Goal: Check status

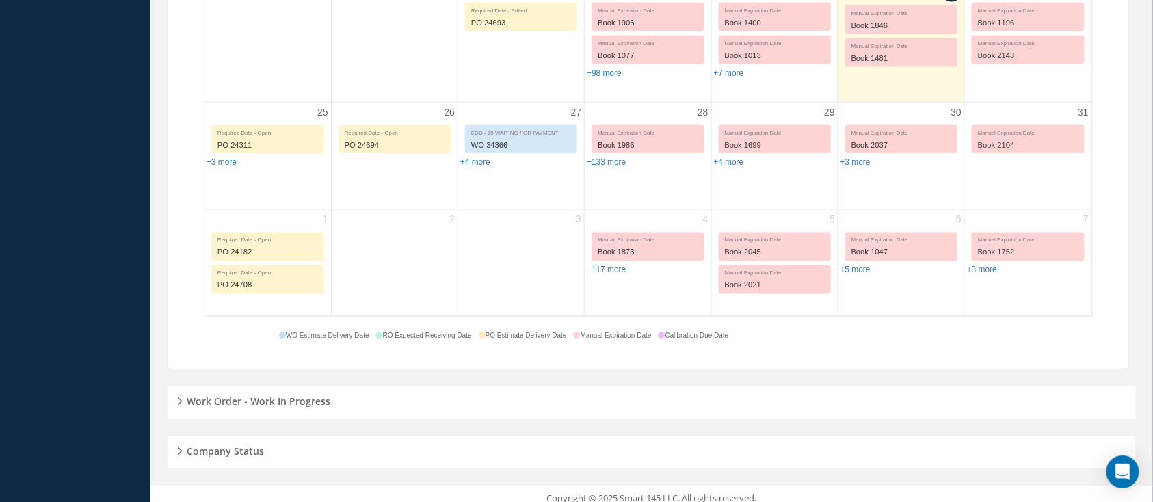
scroll to position [669, 0]
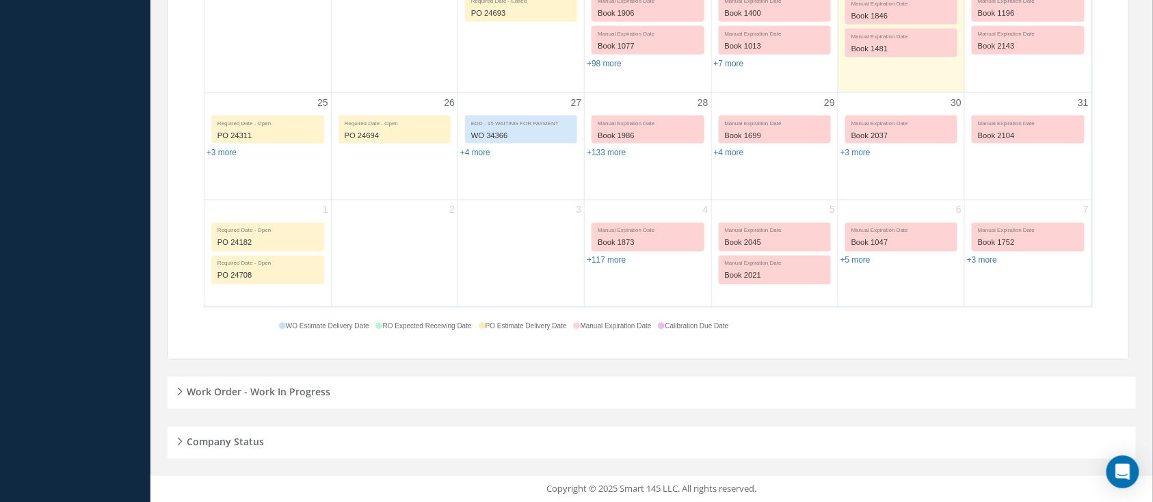
click at [320, 389] on h5 "Work Order - Work In Progress" at bounding box center [257, 390] width 148 height 16
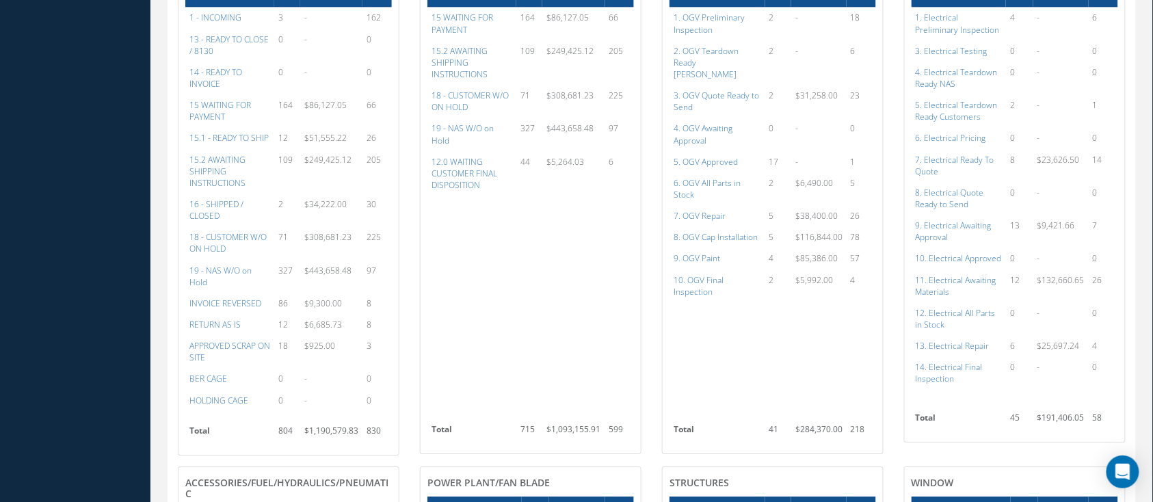
scroll to position [1034, 0]
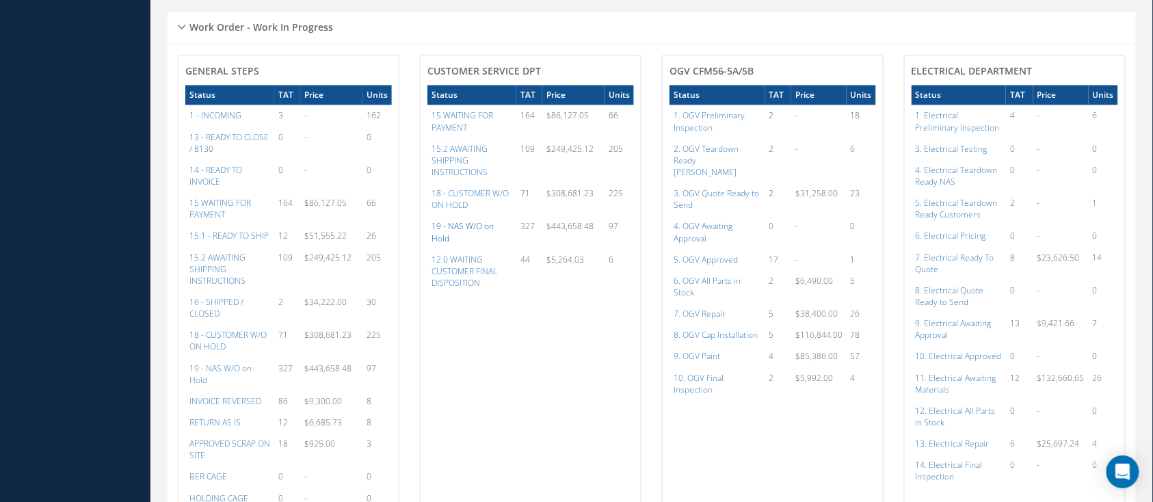
click at [494, 227] on a=47&excludeInternalCustomer=false&excludeInvoicedOrClosed=true&&filtersHidded"] "19 - NAS W/O on Hold" at bounding box center [463, 231] width 62 height 23
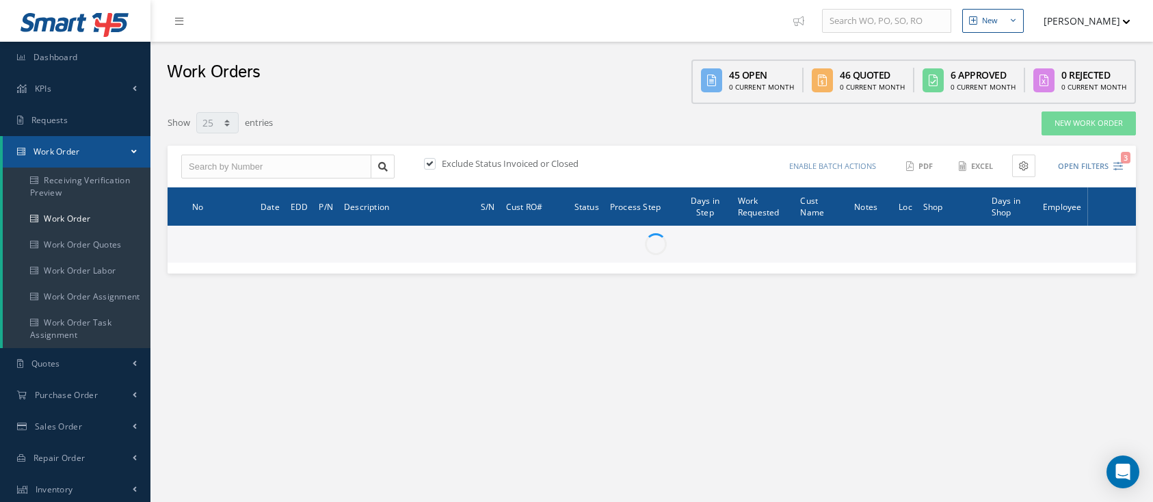
select select "25"
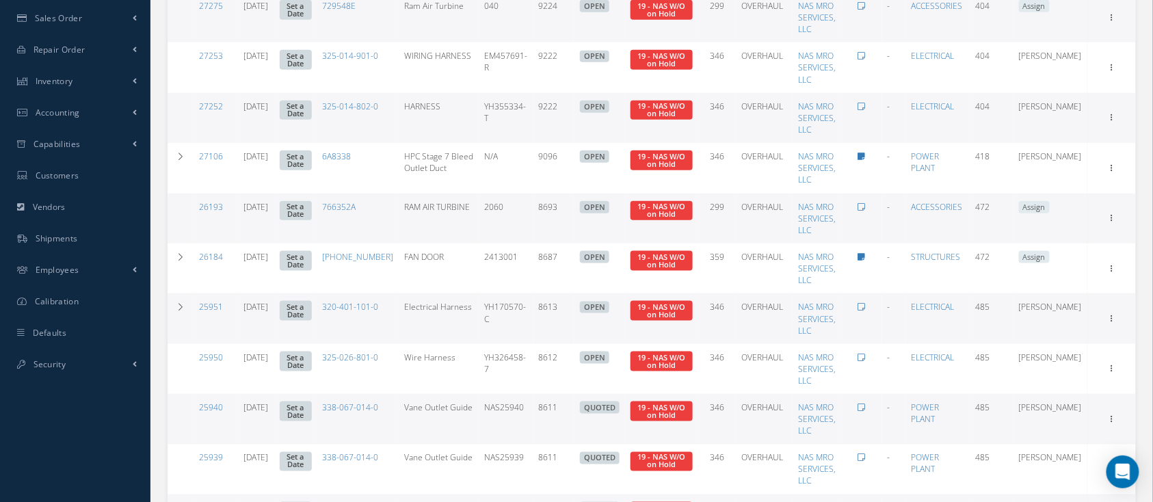
scroll to position [455, 0]
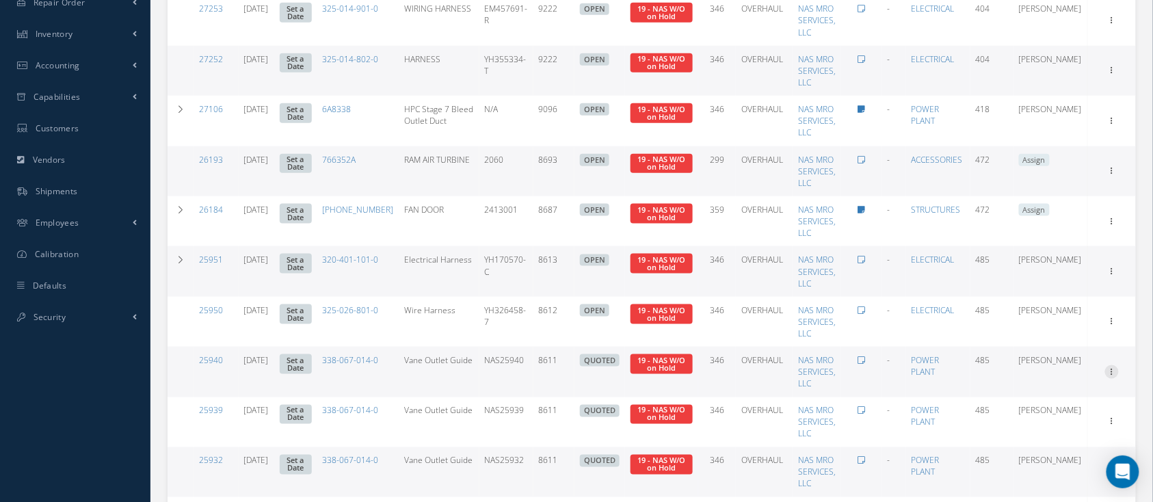
click at [1018, 372] on link "Show" at bounding box center [1049, 381] width 108 height 18
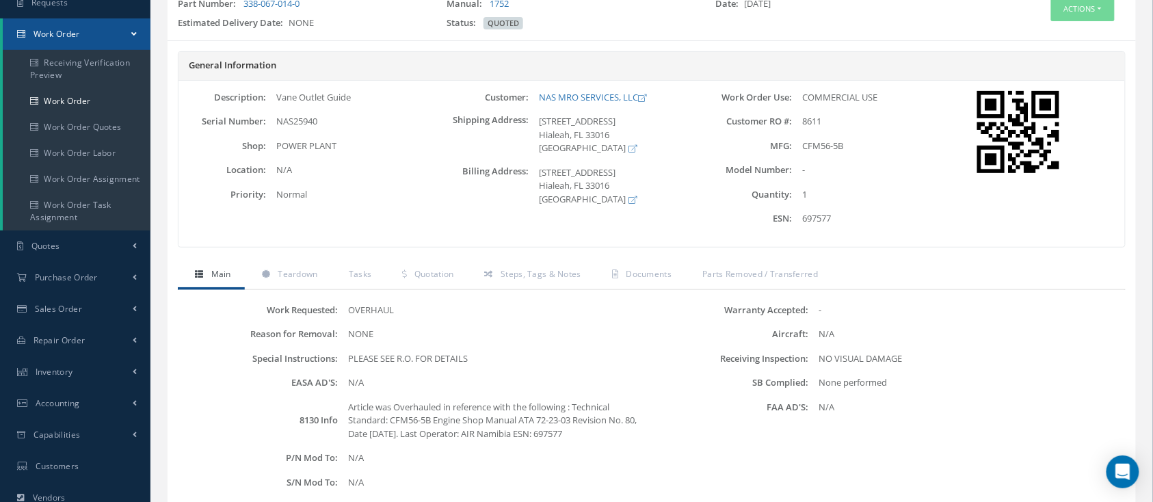
scroll to position [100, 0]
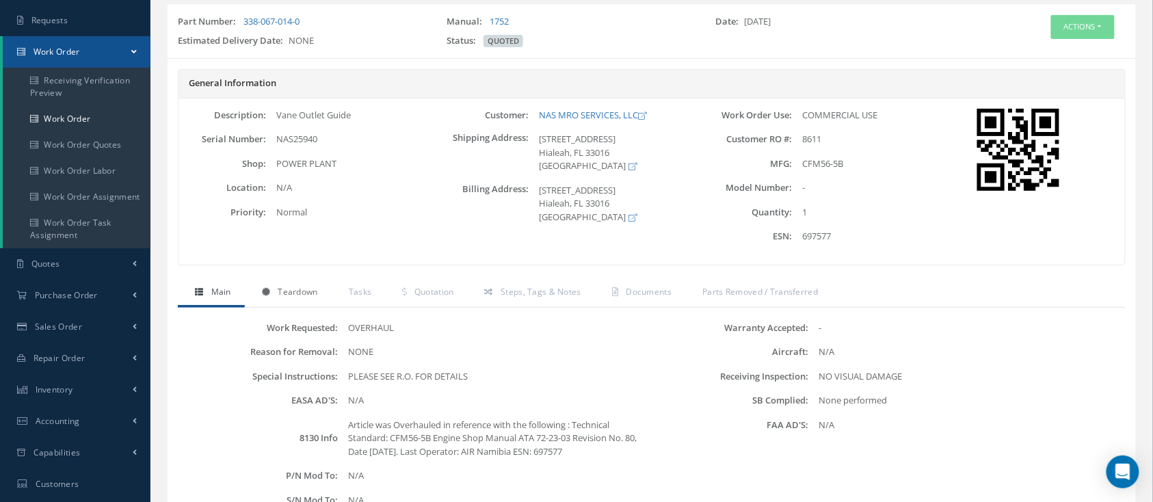
click at [288, 290] on span "Teardown" at bounding box center [298, 292] width 40 height 12
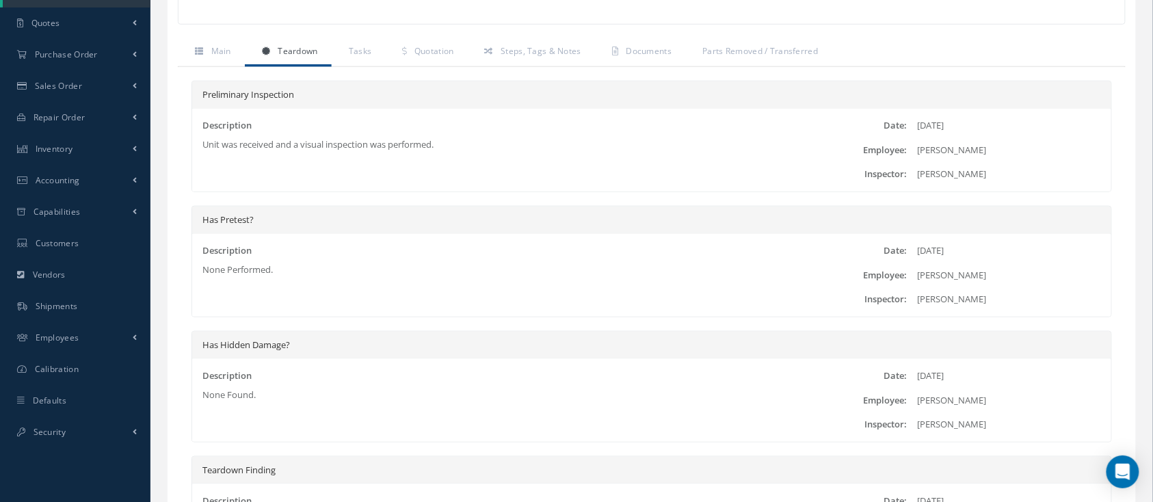
scroll to position [0, 0]
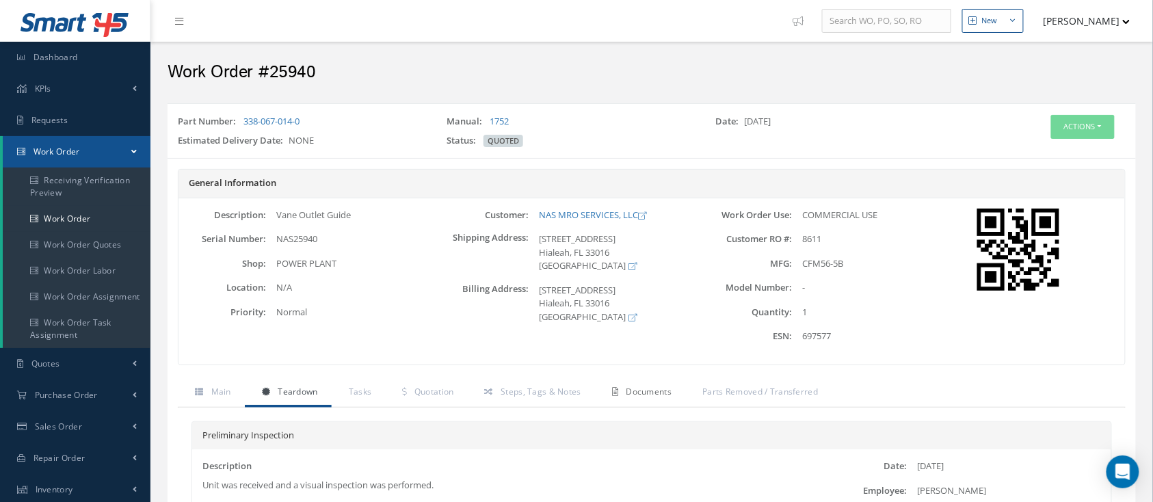
click at [634, 394] on span "Documents" at bounding box center [649, 392] width 46 height 12
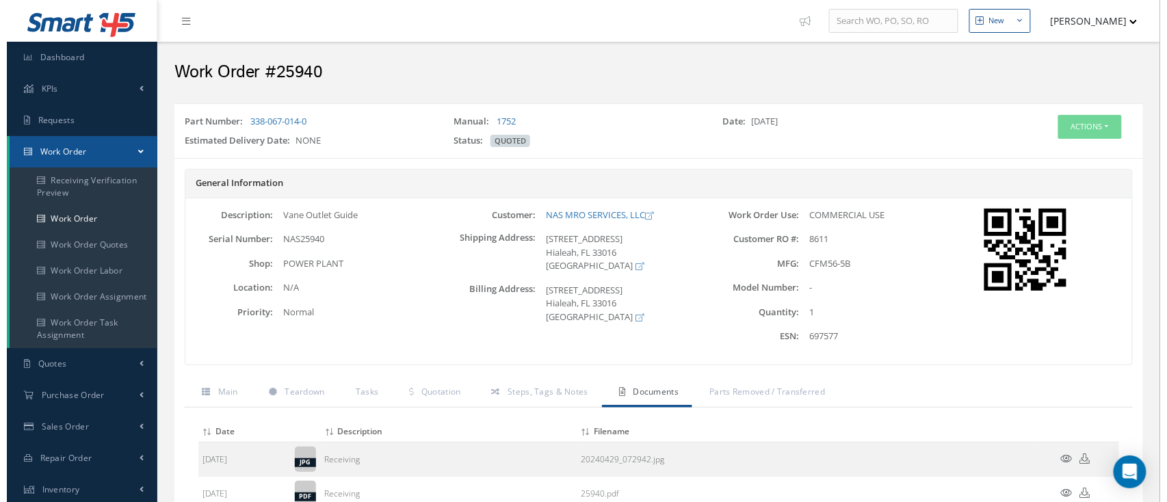
scroll to position [91, 0]
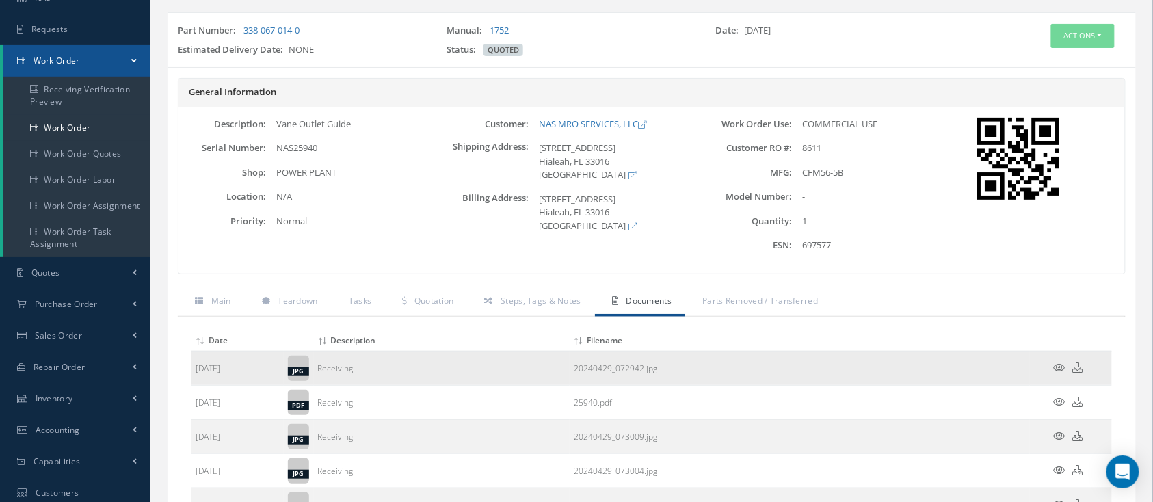
click at [613, 369] on link "20240429_072942.jpg" at bounding box center [615, 368] width 83 height 12
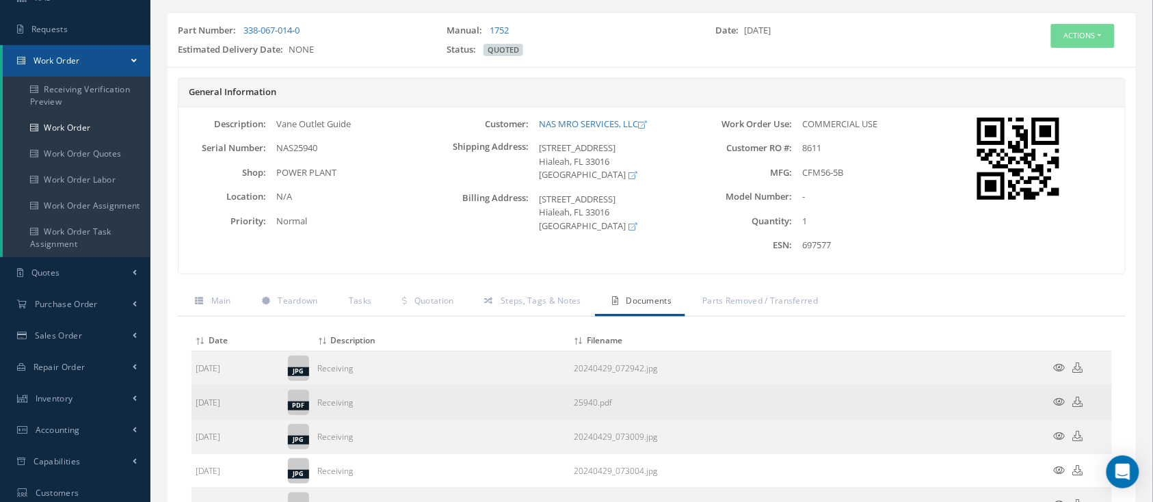
click at [1055, 403] on icon at bounding box center [1060, 402] width 12 height 10
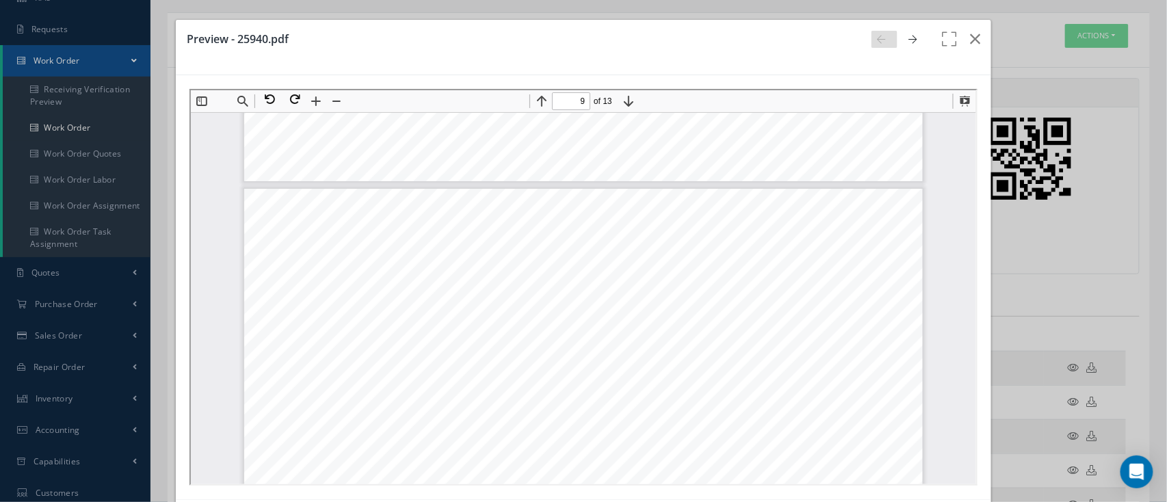
scroll to position [7940, 0]
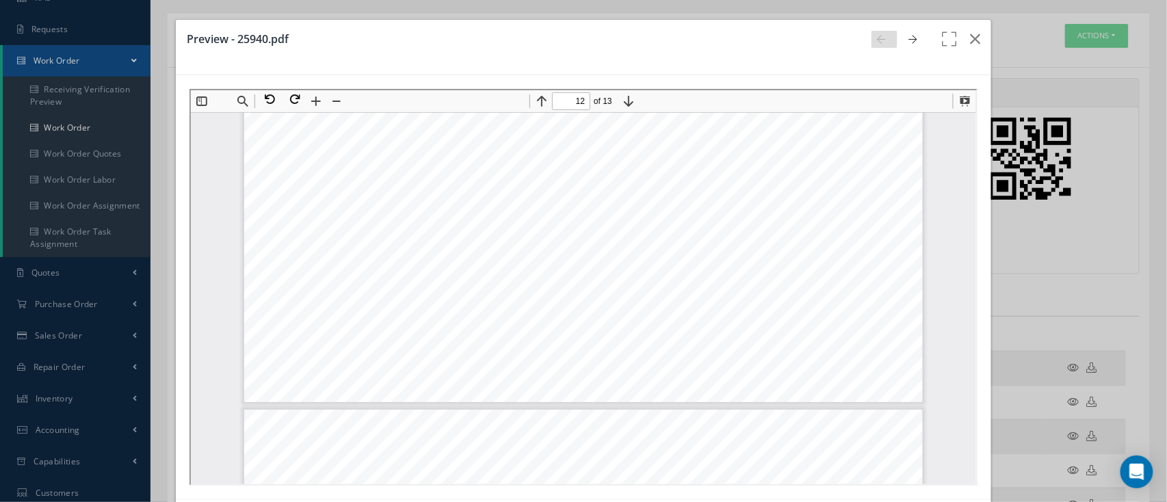
type input "13"
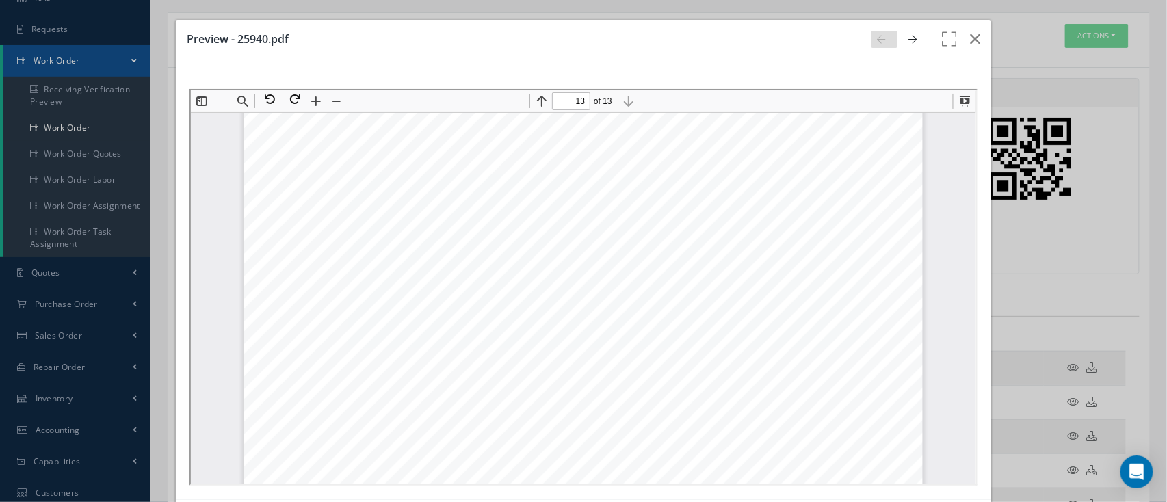
scroll to position [12202, 0]
click at [969, 36] on button "button" at bounding box center [975, 39] width 32 height 38
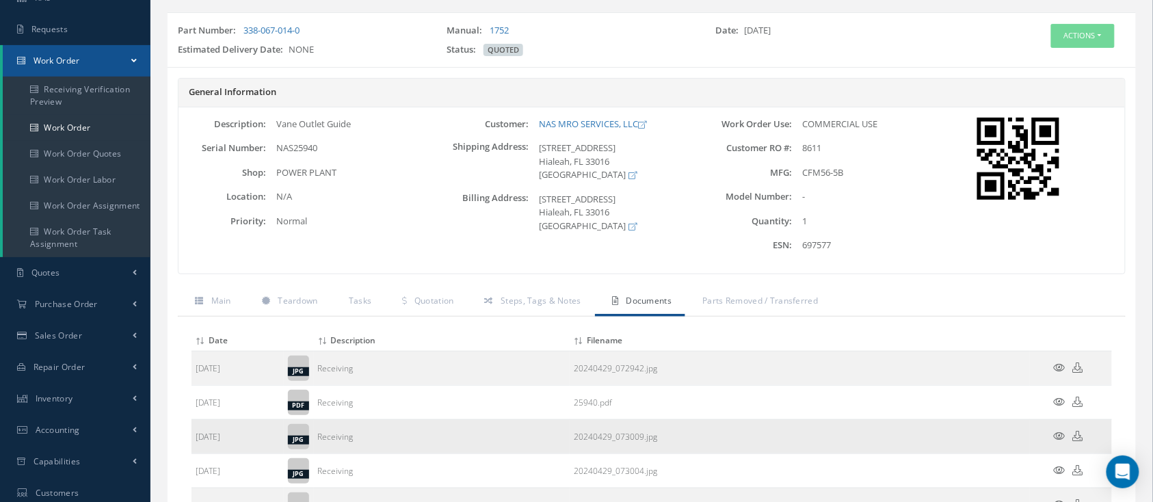
click at [1060, 435] on icon at bounding box center [1060, 436] width 12 height 10
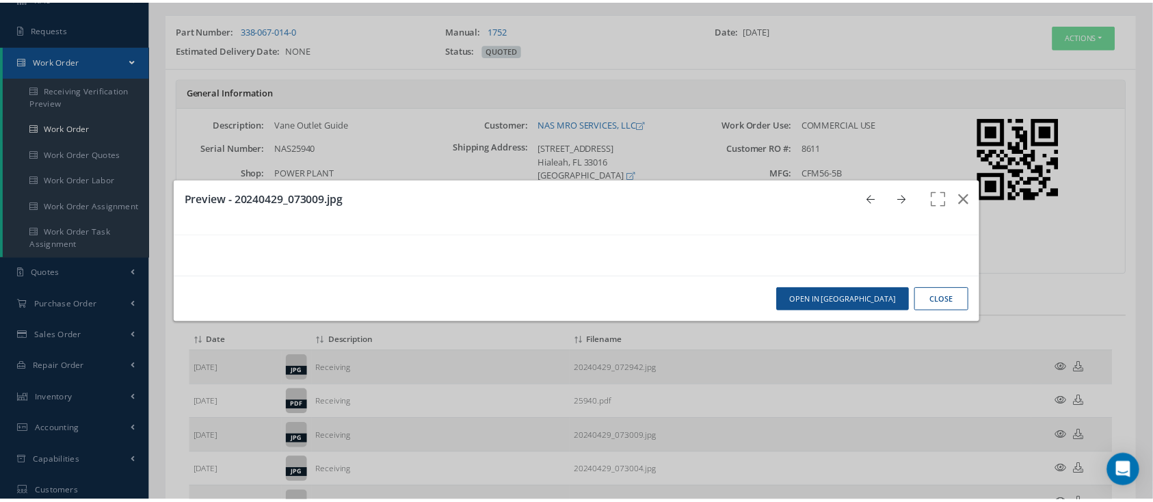
scroll to position [969, 0]
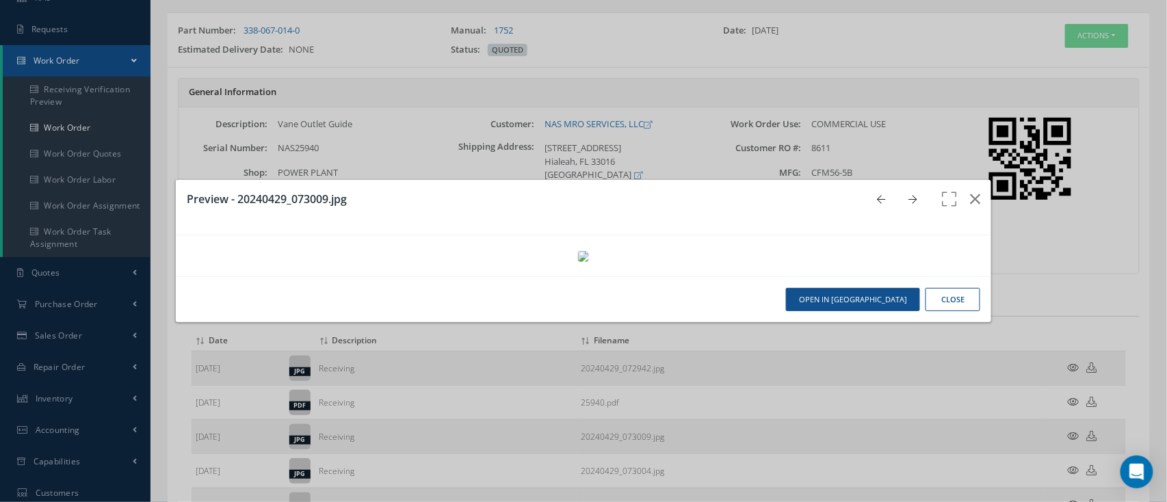
click at [925, 312] on button "Close" at bounding box center [952, 300] width 55 height 24
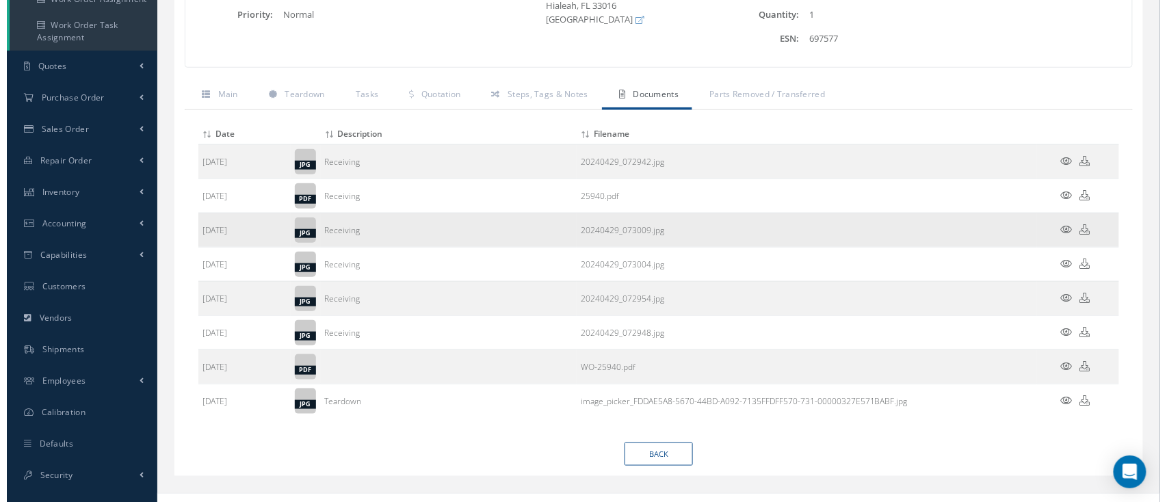
scroll to position [315, 0]
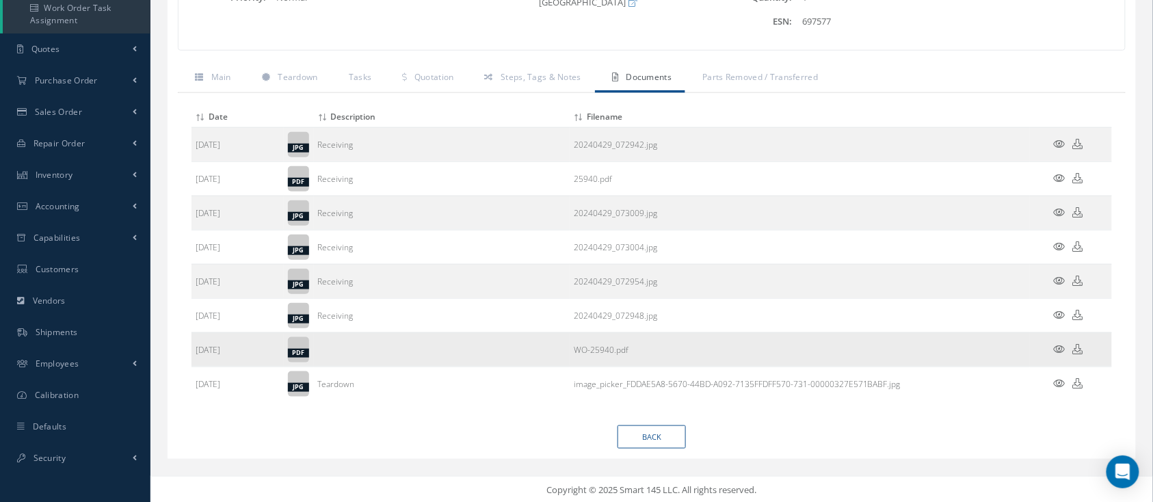
click at [1060, 349] on icon at bounding box center [1060, 349] width 12 height 10
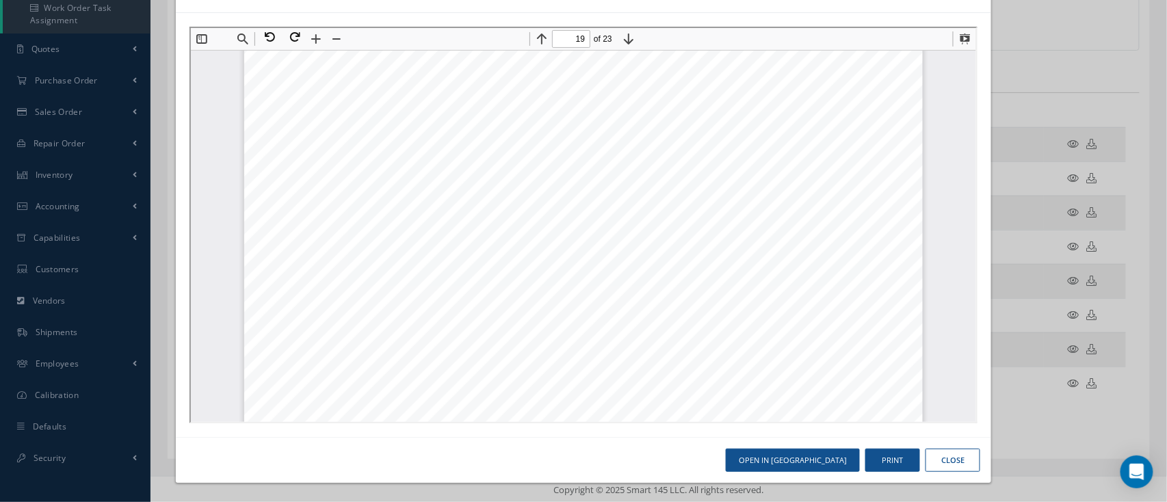
scroll to position [17781, 0]
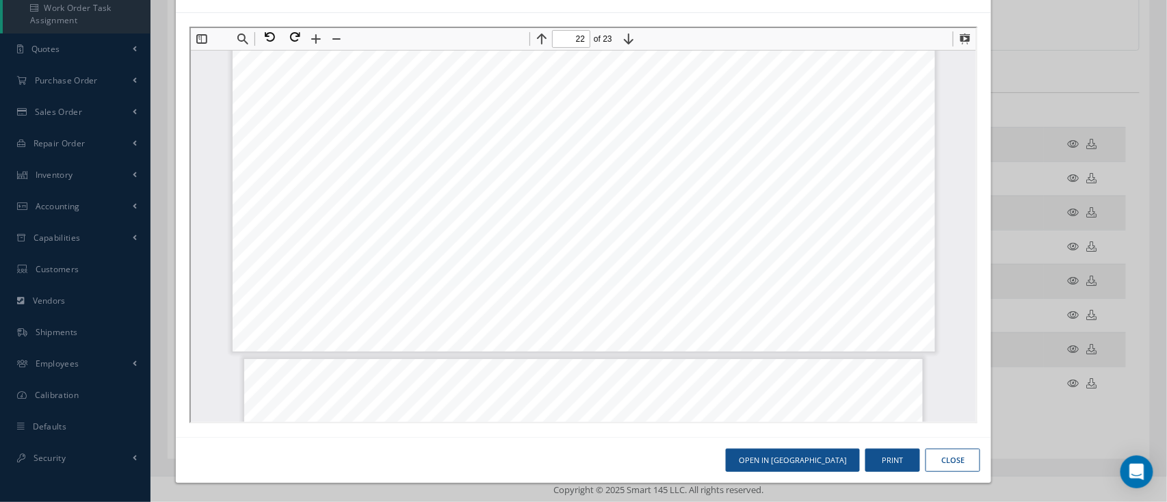
type input "23"
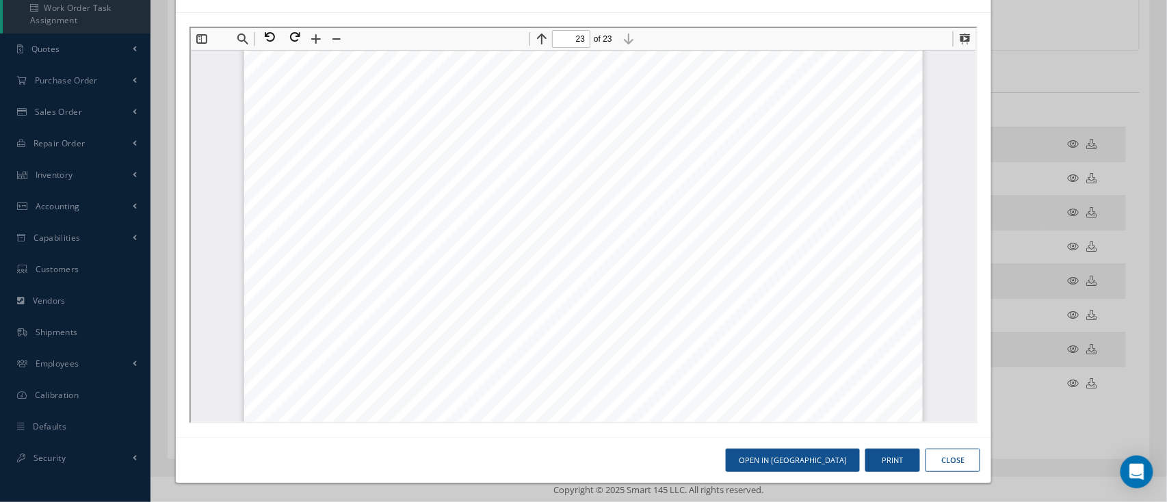
scroll to position [21871, 0]
